Goal: Download file/media

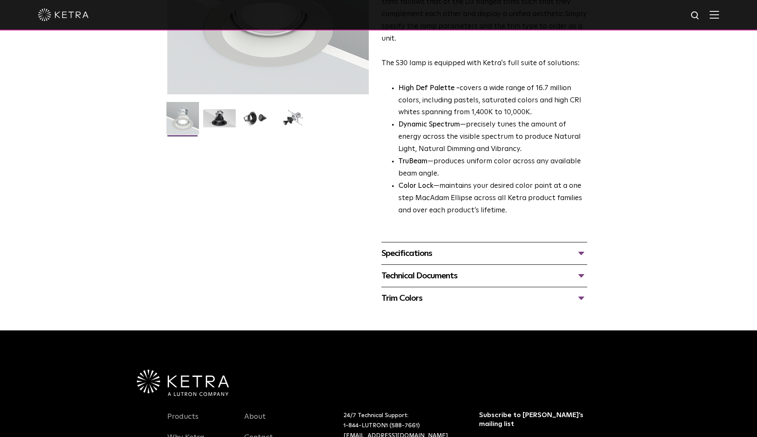
scroll to position [85, 0]
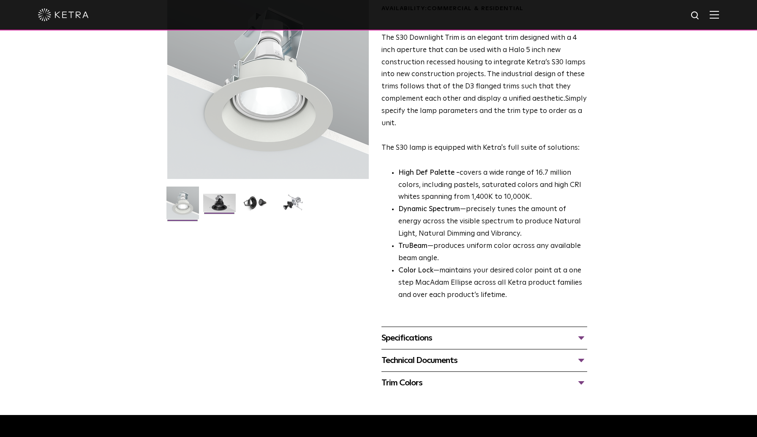
click at [226, 204] on img at bounding box center [219, 206] width 33 height 25
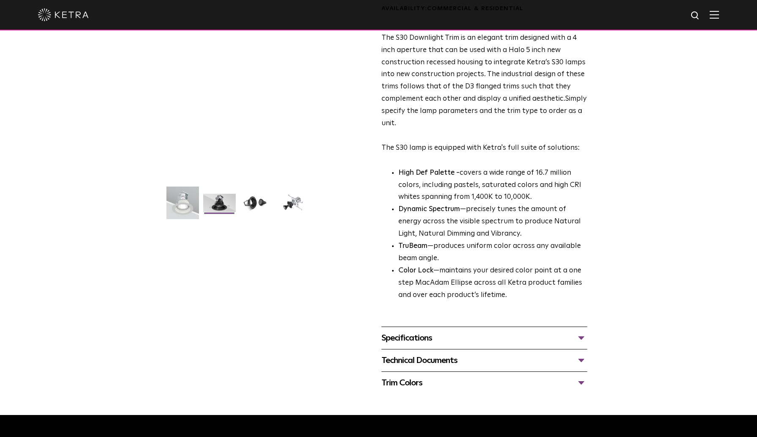
scroll to position [42, 0]
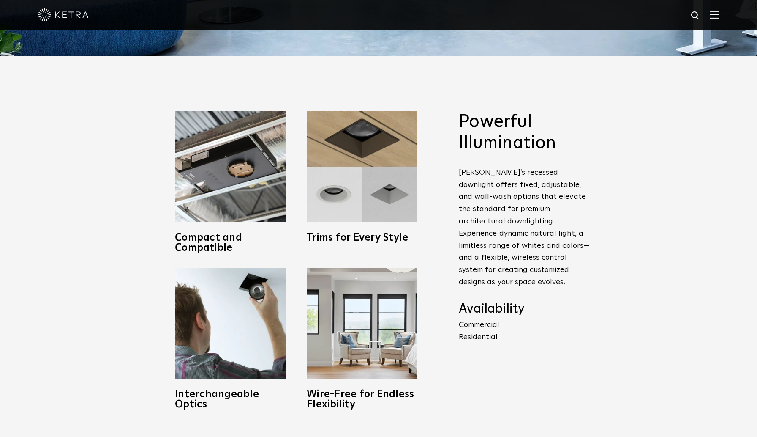
scroll to position [465, 0]
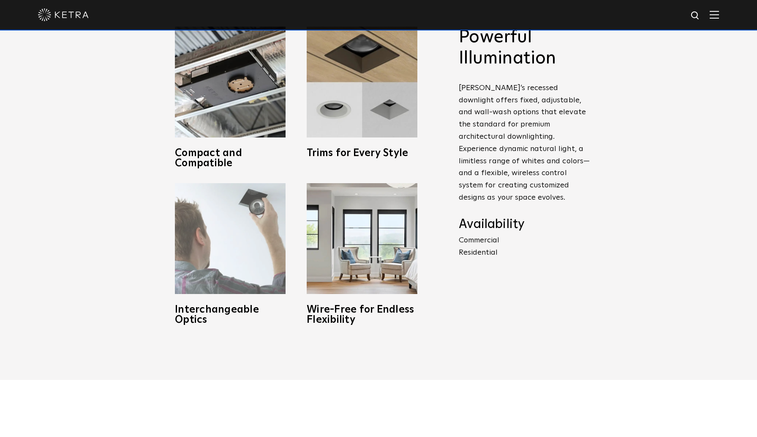
click at [231, 253] on img at bounding box center [230, 238] width 111 height 111
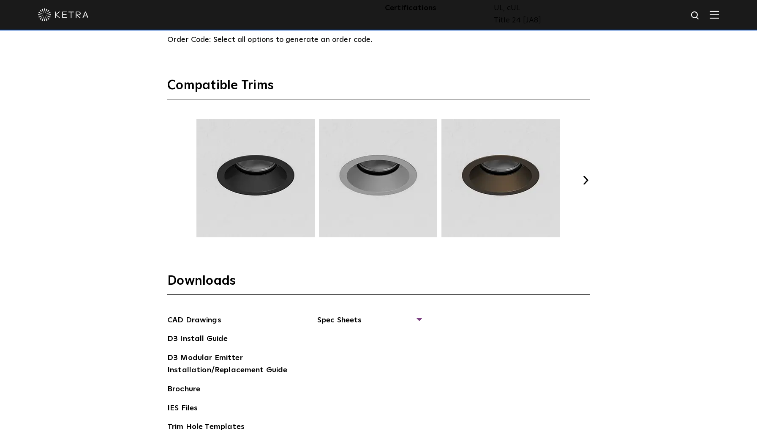
scroll to position [1395, 0]
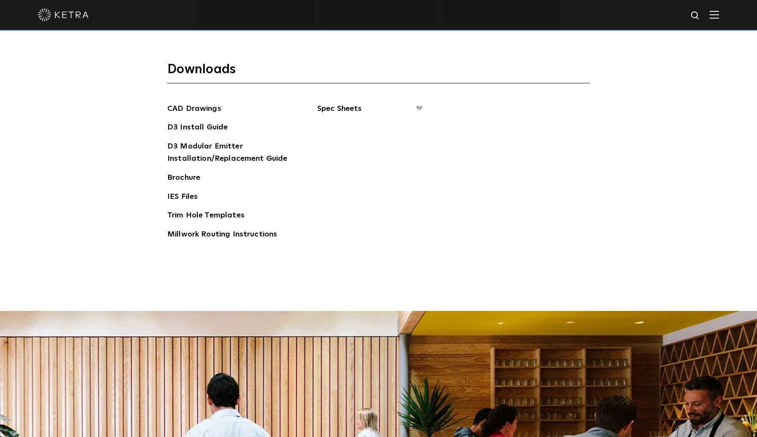
click at [351, 110] on span "Spec Sheets" at bounding box center [369, 112] width 104 height 19
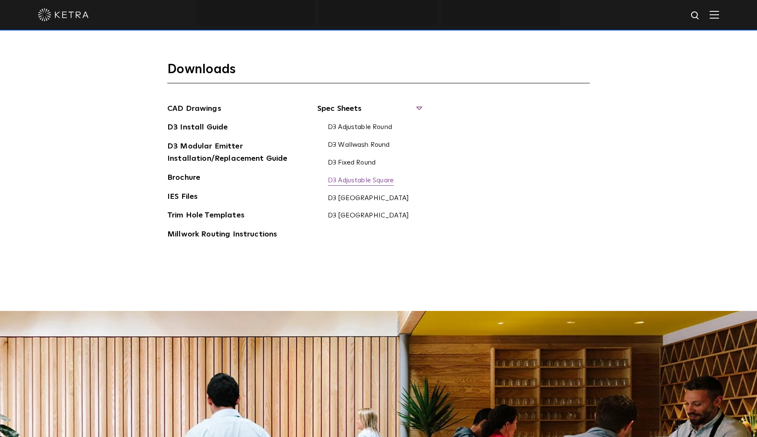
click at [357, 178] on link "D3 Adjustable Square" at bounding box center [361, 180] width 66 height 9
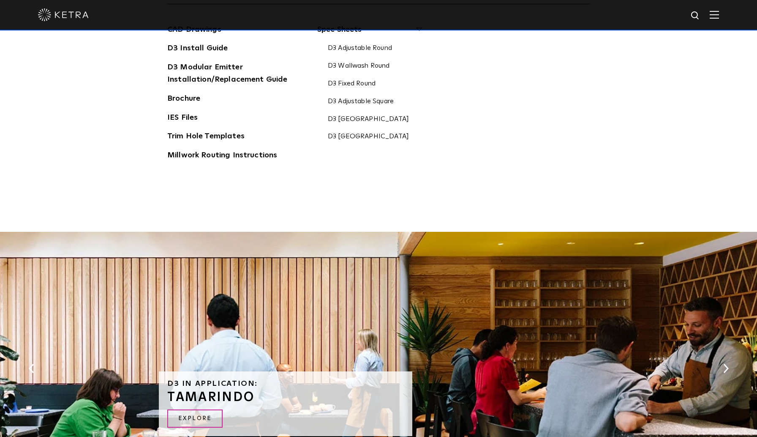
scroll to position [1389, 0]
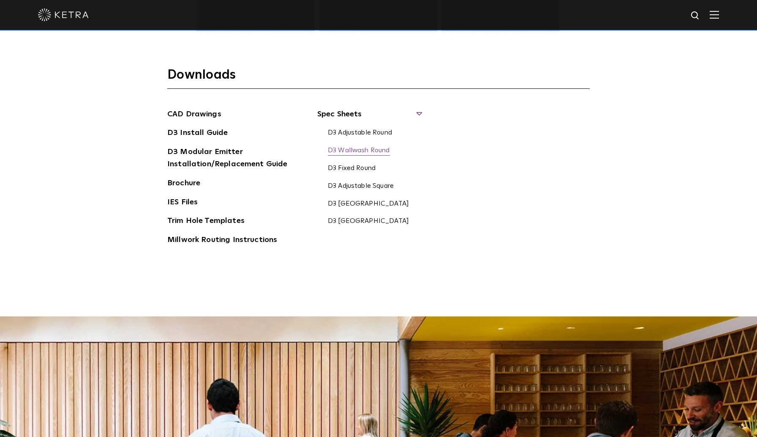
click at [368, 151] on link "D3 Wallwash Round" at bounding box center [359, 150] width 62 height 9
